Goal: Book appointment/travel/reservation

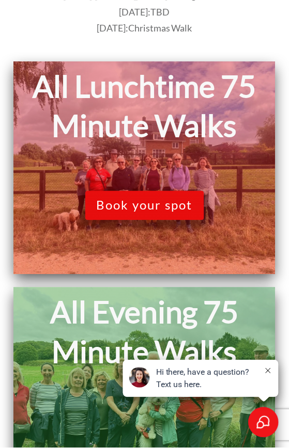
scroll to position [329, 0]
click at [117, 213] on span "Book your spot" at bounding box center [145, 205] width 96 height 15
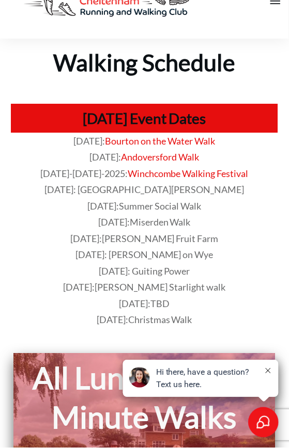
scroll to position [0, 0]
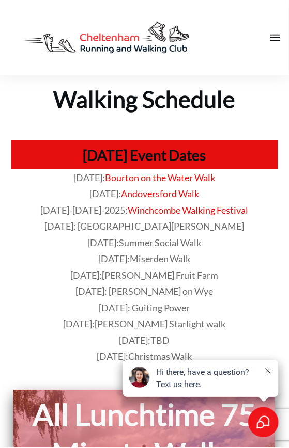
click at [129, 161] on h1 "[DATE] Event Dates" at bounding box center [144, 155] width 257 height 19
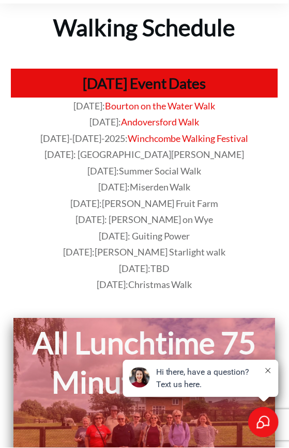
scroll to position [72, 0]
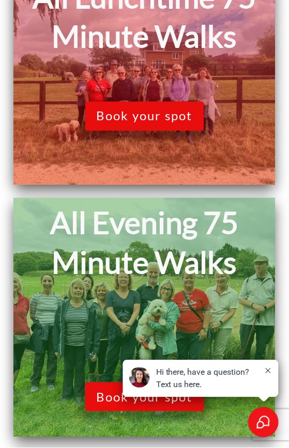
scroll to position [419, 0]
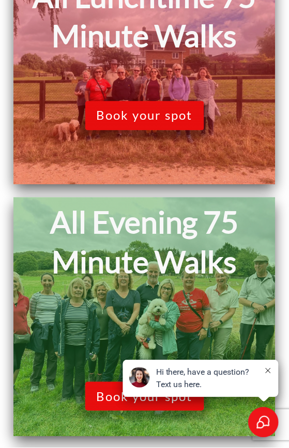
click at [131, 123] on span "Book your spot" at bounding box center [145, 115] width 96 height 15
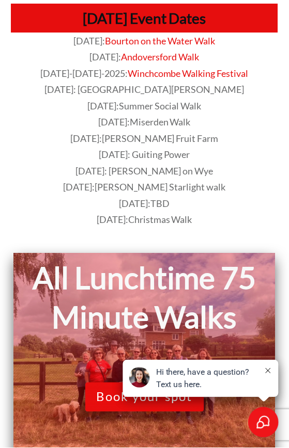
scroll to position [0, 0]
